Goal: Transaction & Acquisition: Purchase product/service

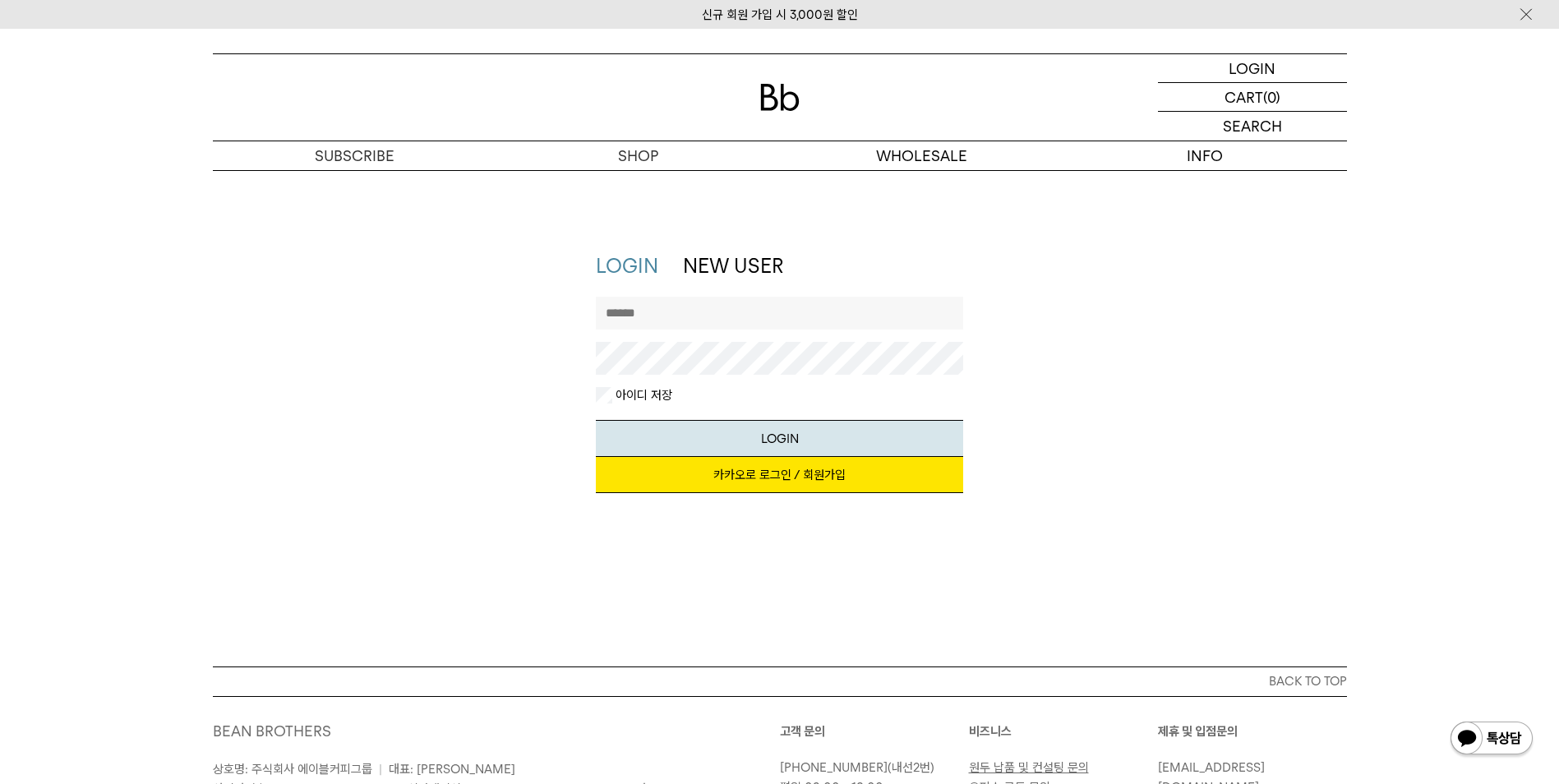
click at [765, 473] on link "카카오로 로그인 / 회원가입" at bounding box center [779, 475] width 367 height 36
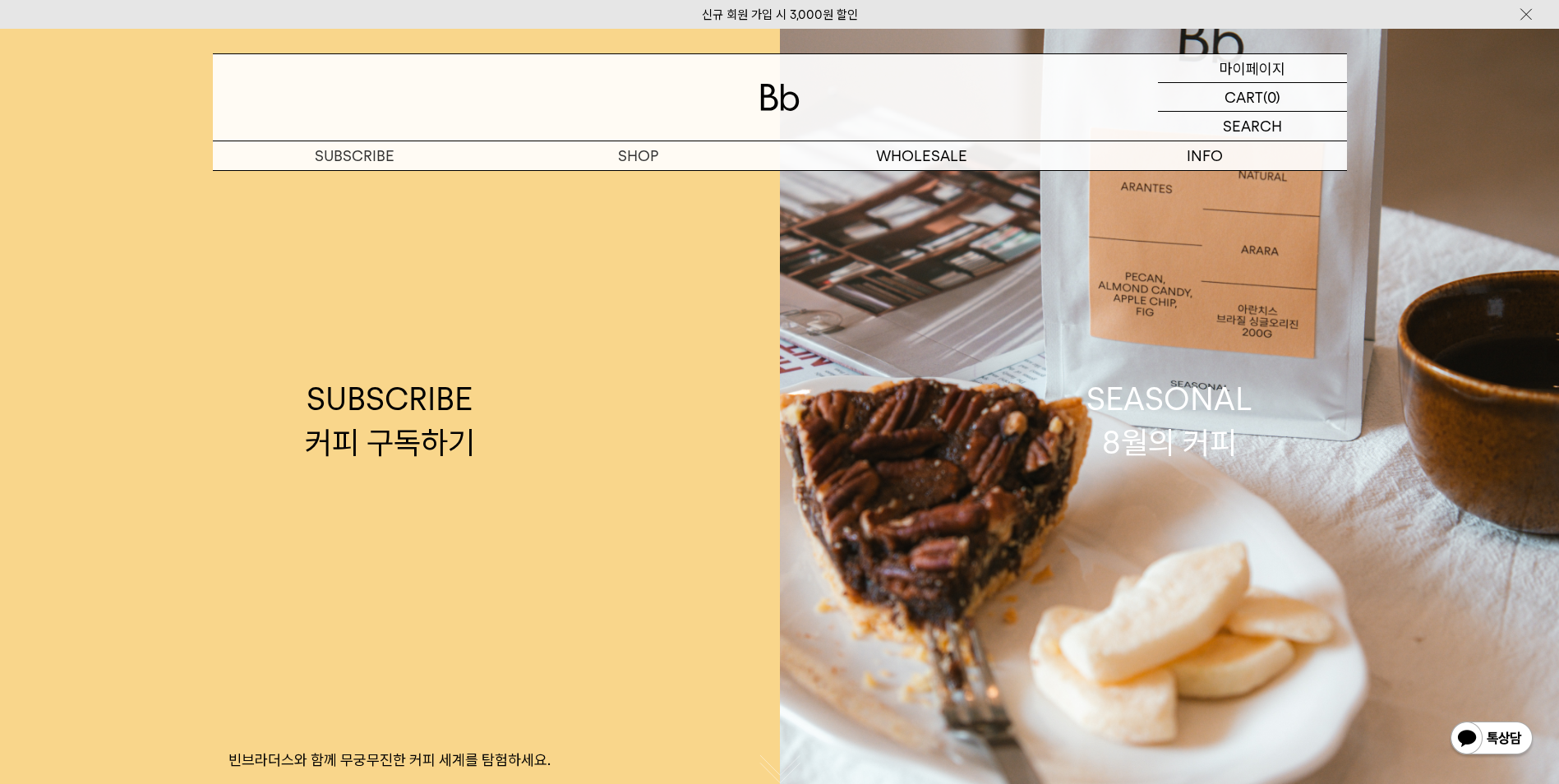
click at [1266, 71] on p "마이페이지" at bounding box center [1252, 68] width 66 height 28
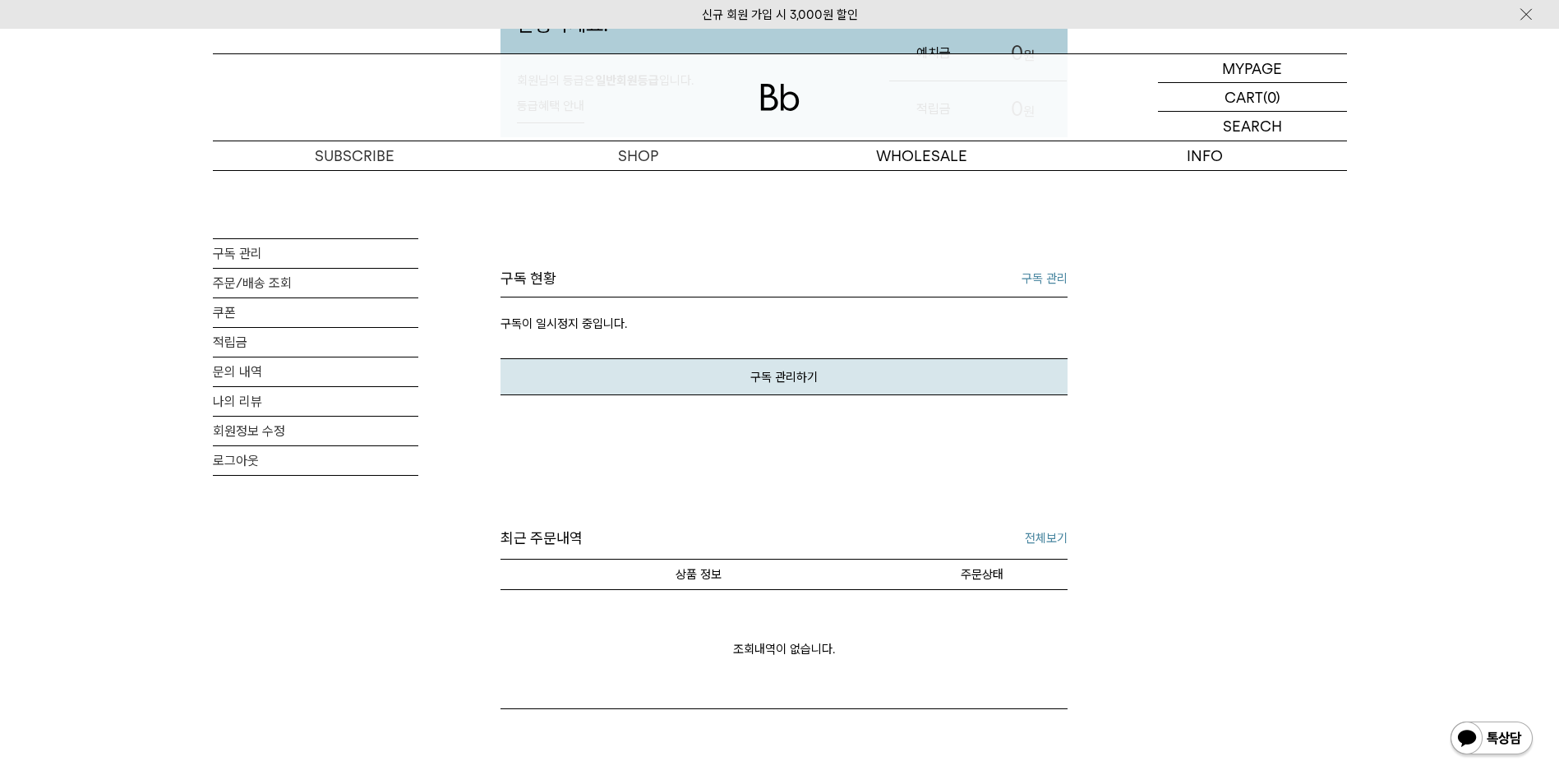
scroll to position [247, 0]
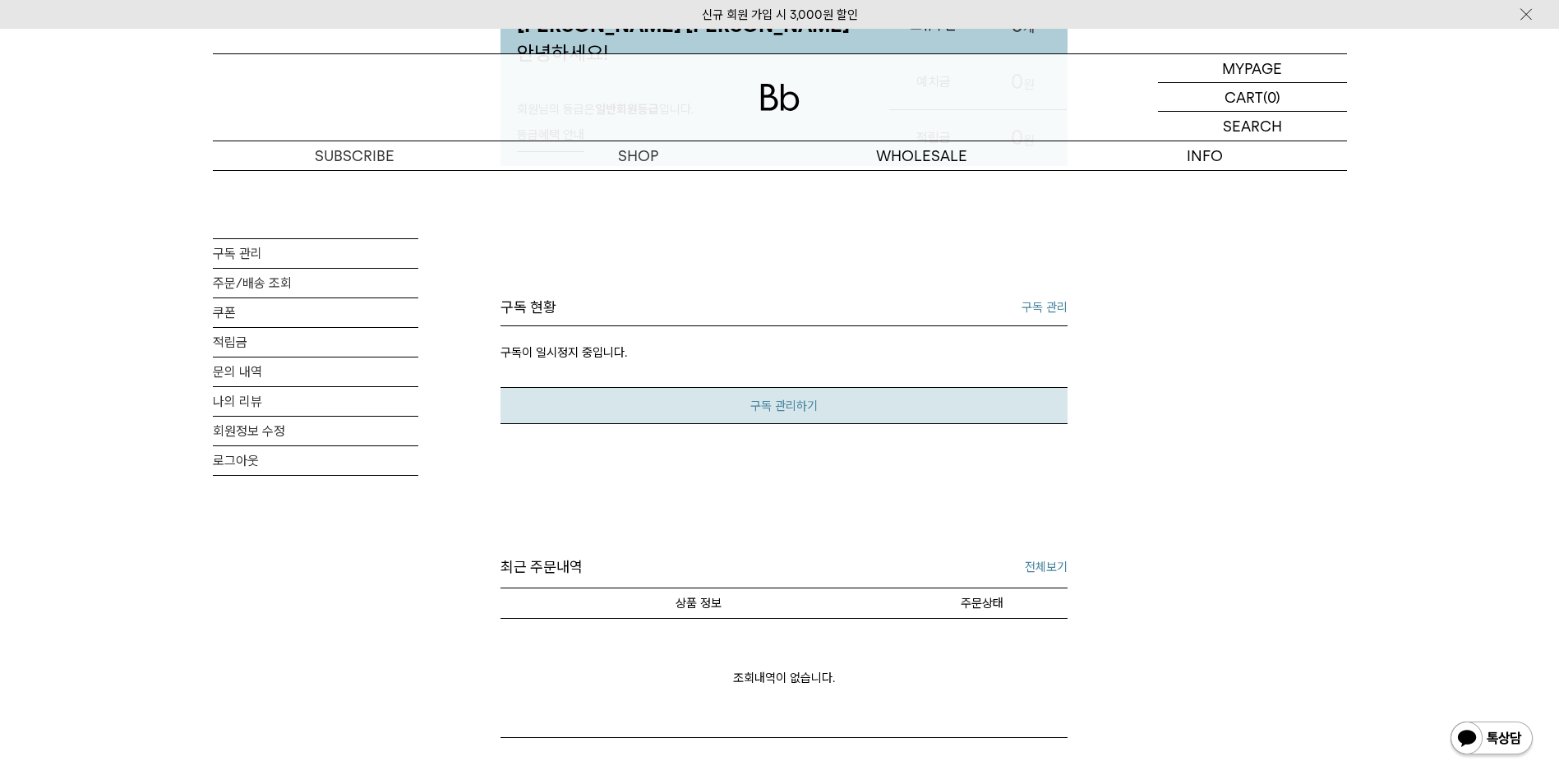
click at [777, 404] on link "구독 관리하기" at bounding box center [783, 405] width 567 height 37
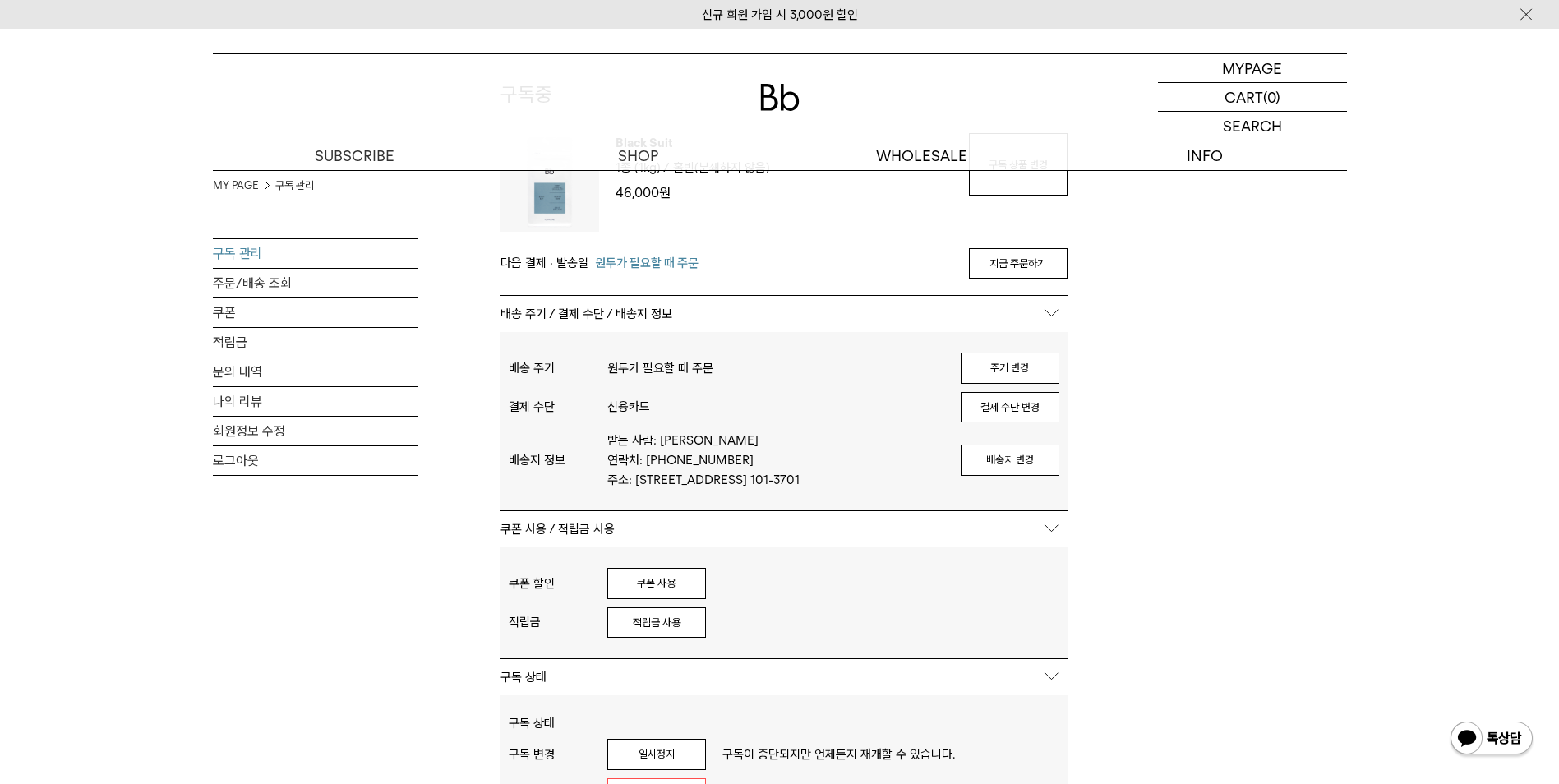
scroll to position [164, 0]
click at [1025, 266] on link "지금 주문하기" at bounding box center [1018, 263] width 98 height 31
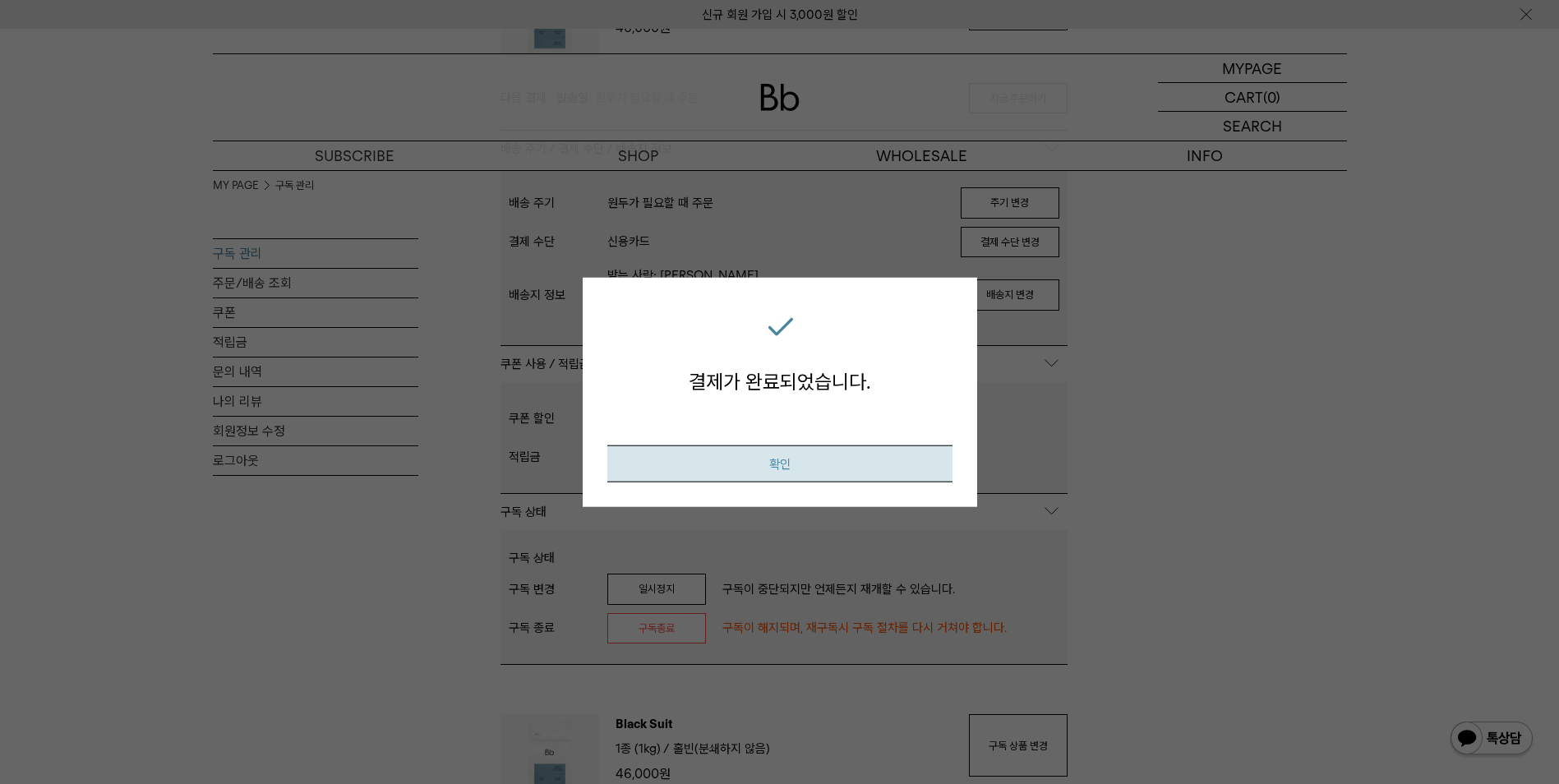
drag, startPoint x: 778, startPoint y: 453, endPoint x: 844, endPoint y: 448, distance: 66.2
click at [778, 453] on button "확인" at bounding box center [780, 463] width 345 height 37
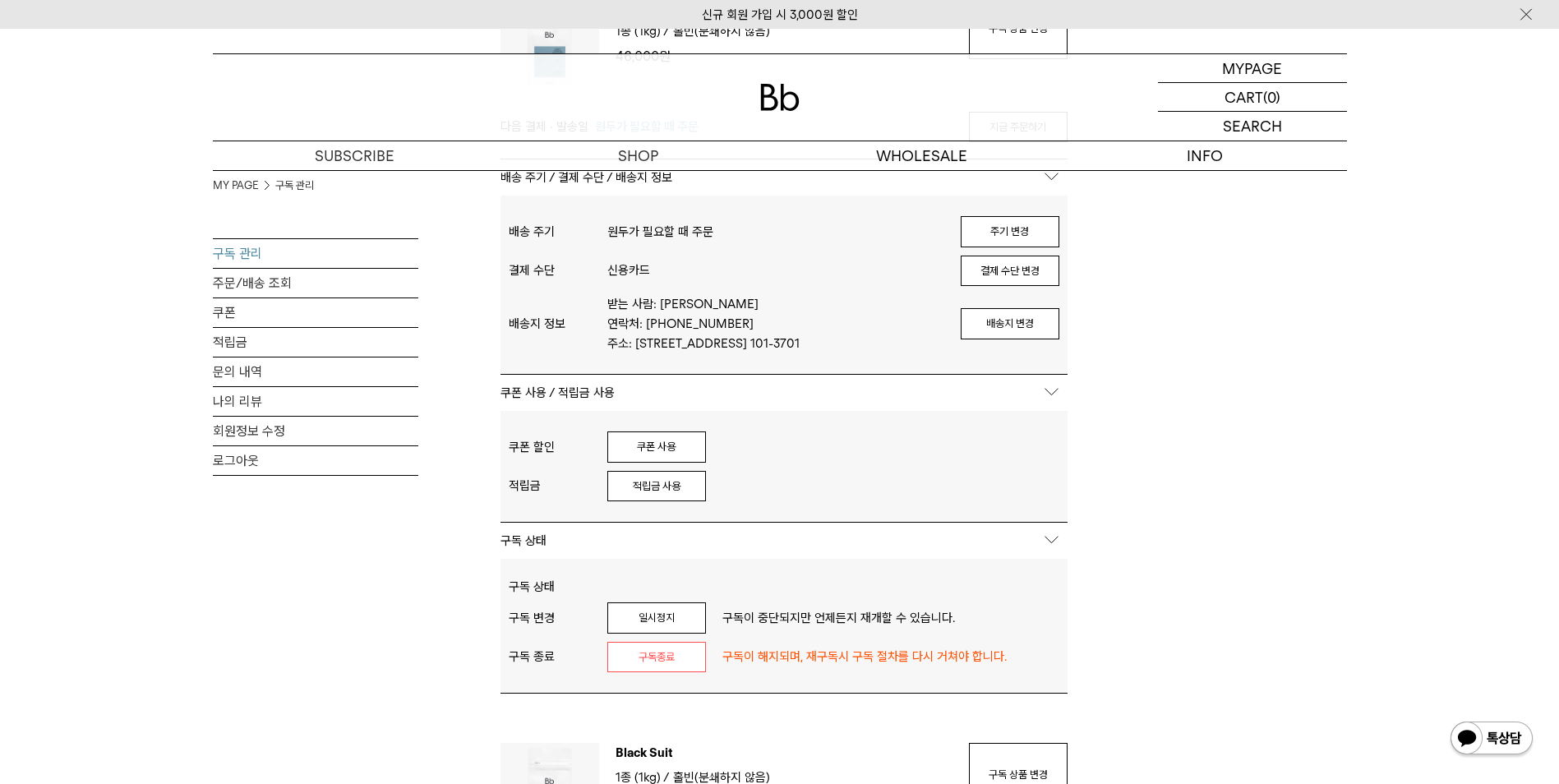
scroll to position [329, 0]
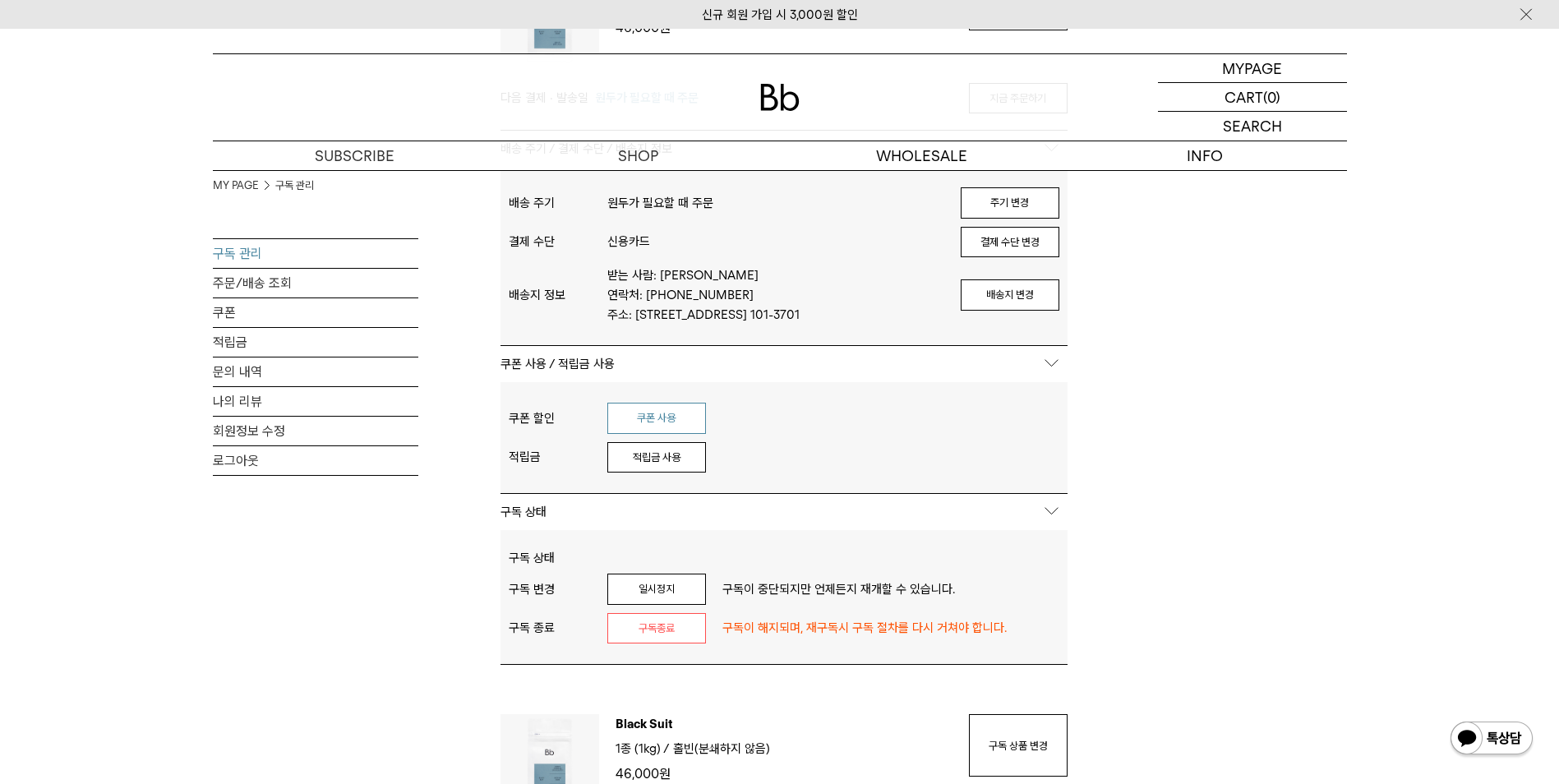
click at [665, 433] on button "쿠폰 사용" at bounding box center [657, 418] width 98 height 31
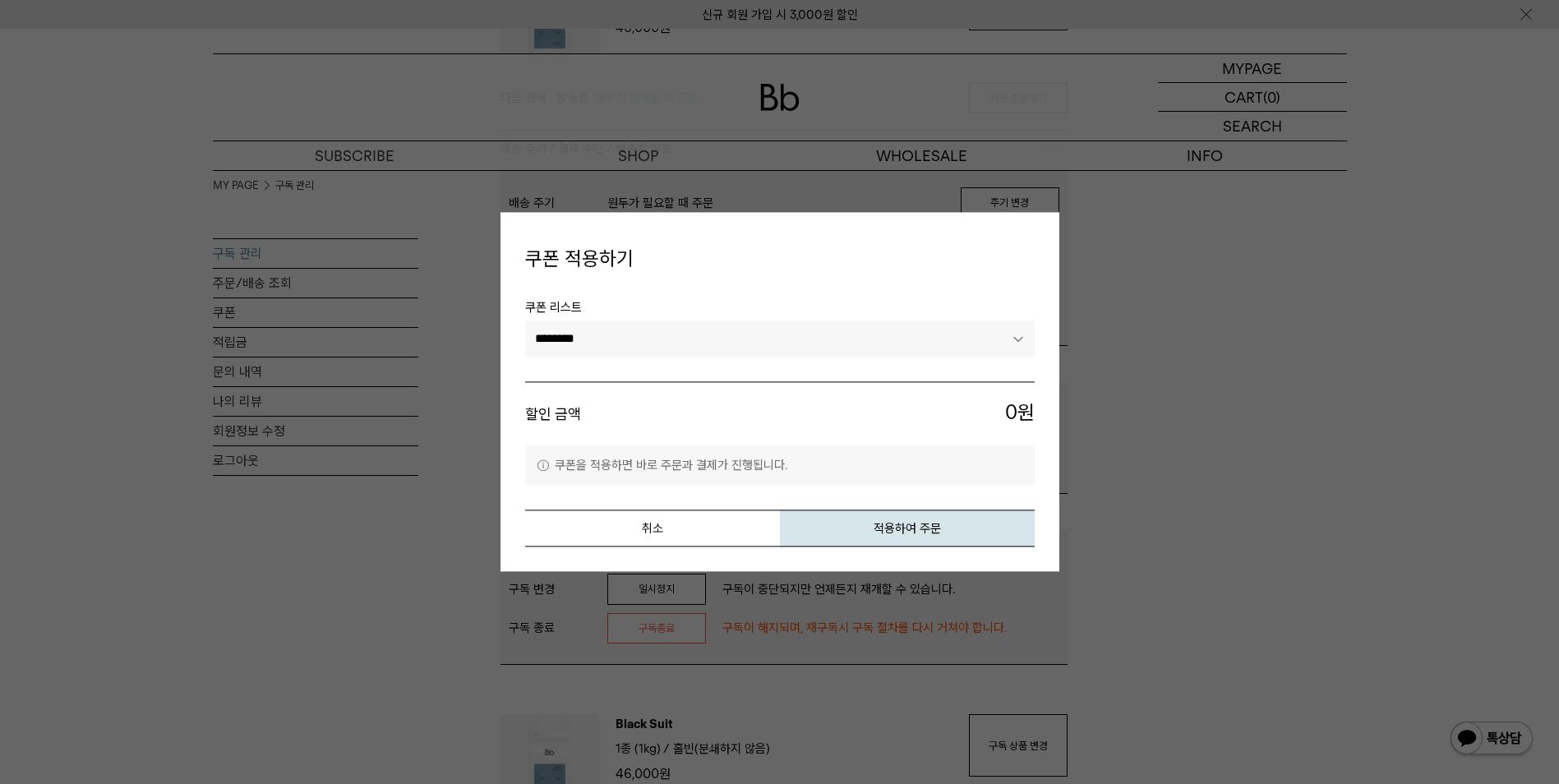
click at [863, 343] on select "********" at bounding box center [780, 339] width 509 height 36
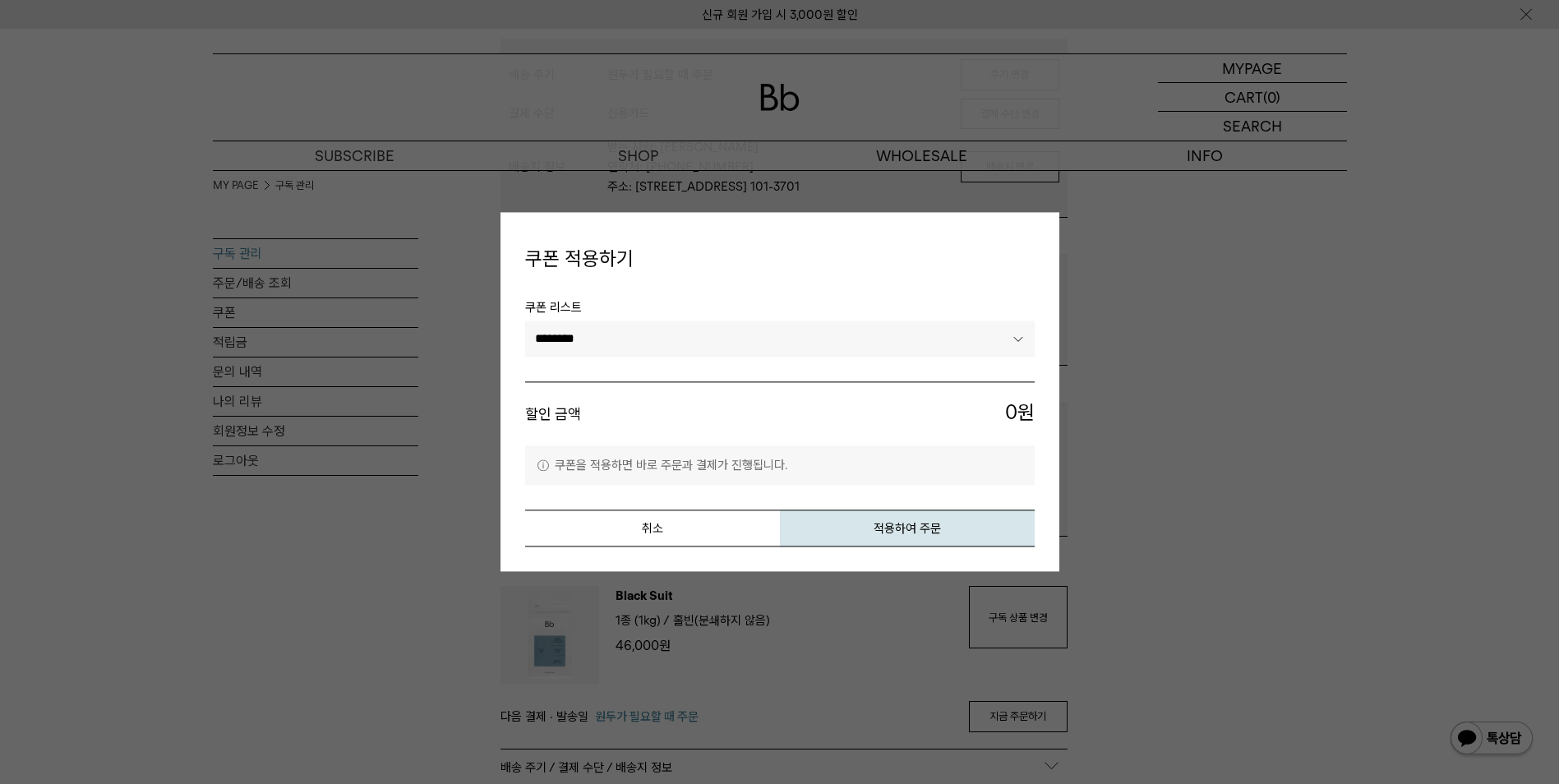
scroll to position [575, 0]
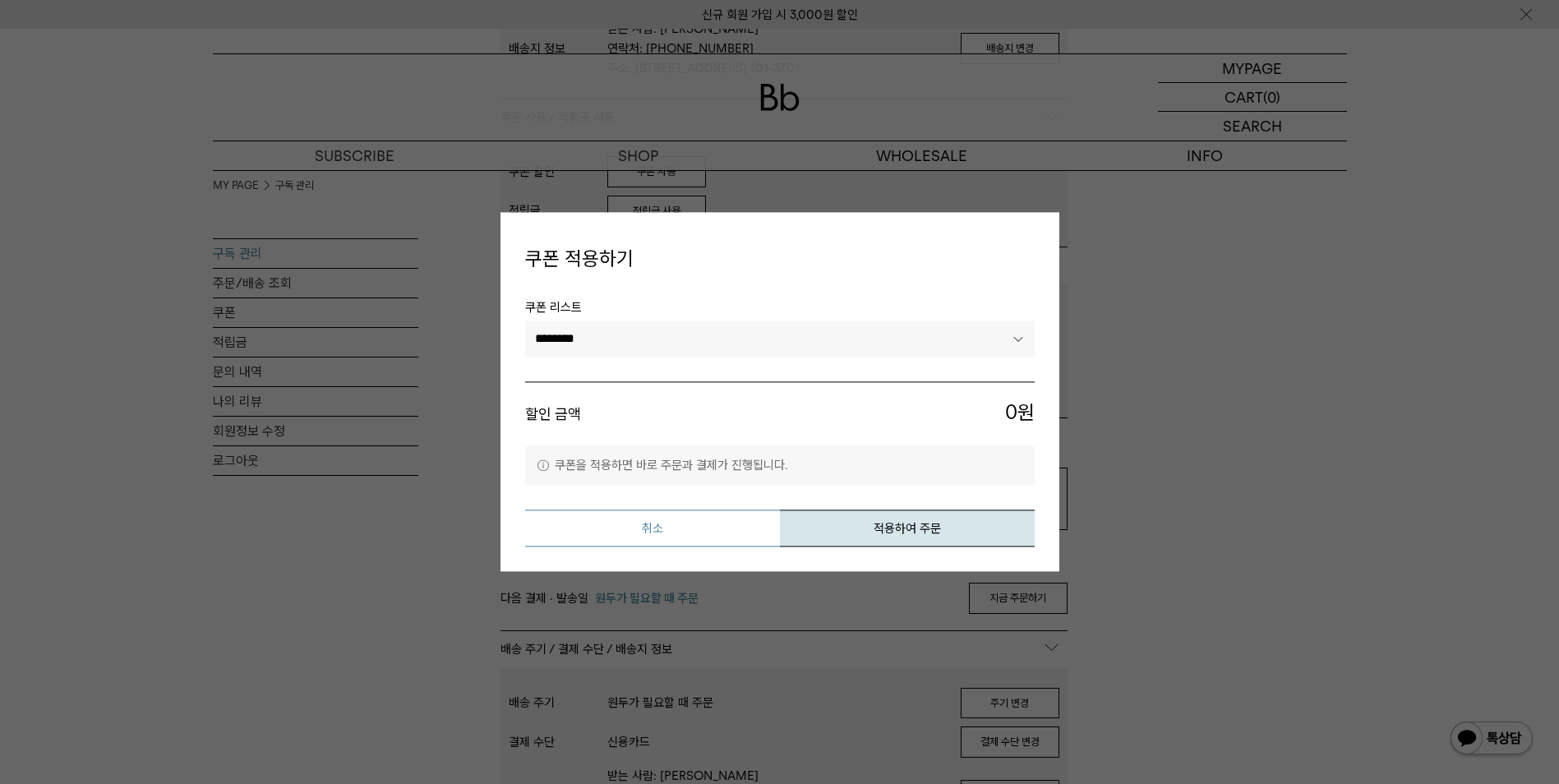
click at [737, 534] on button "취소" at bounding box center [653, 528] width 255 height 37
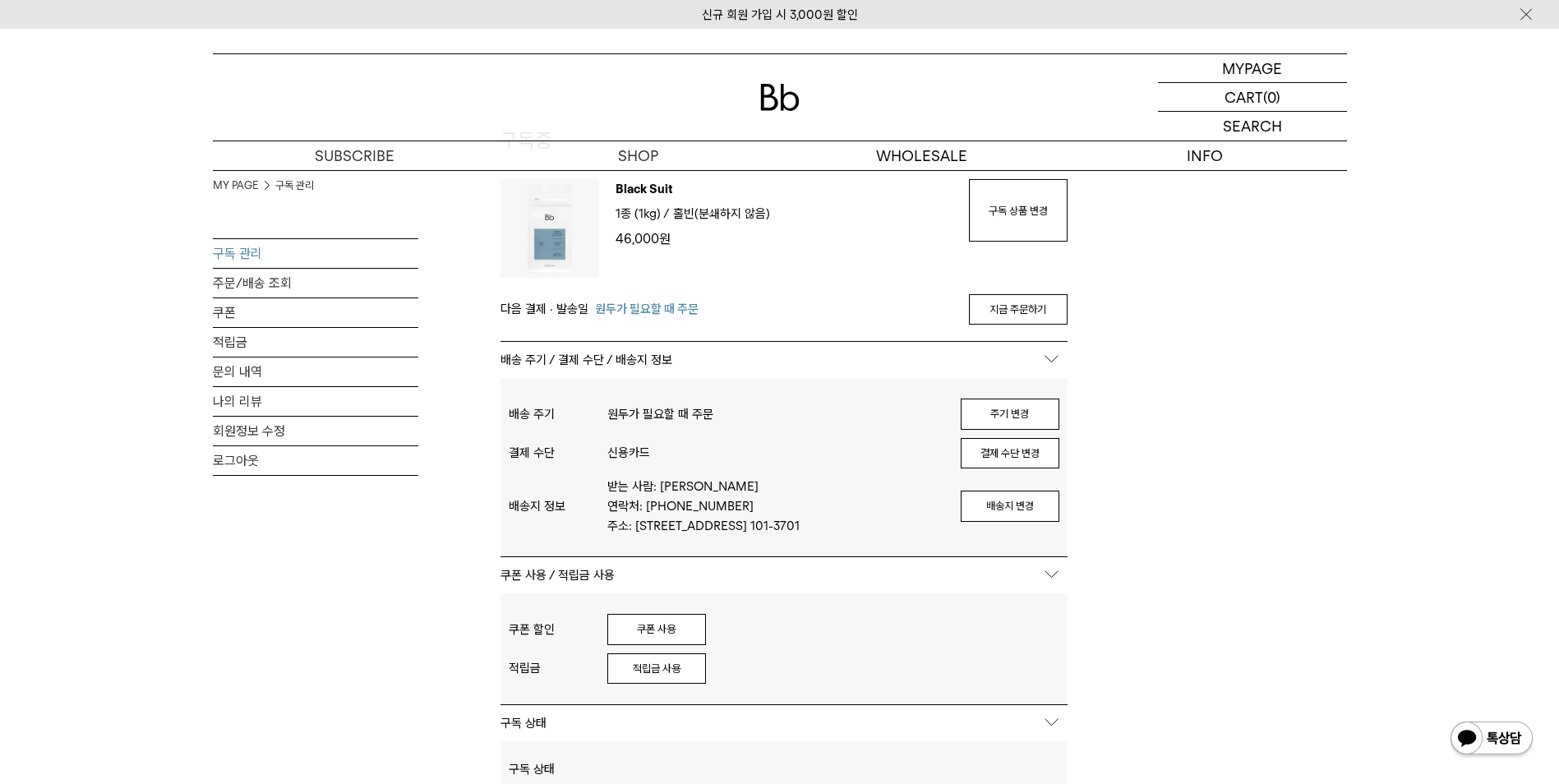
scroll to position [0, 0]
